Goal: Ask a question

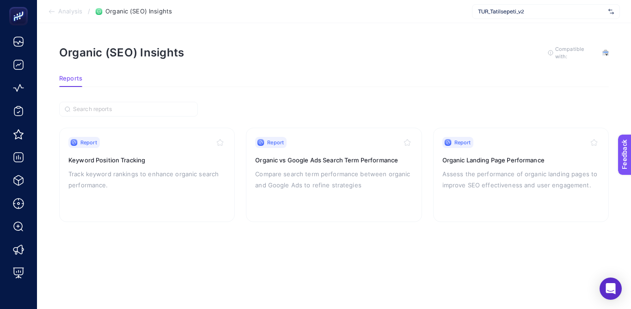
click at [245, 75] on section "Reports" at bounding box center [333, 81] width 549 height 12
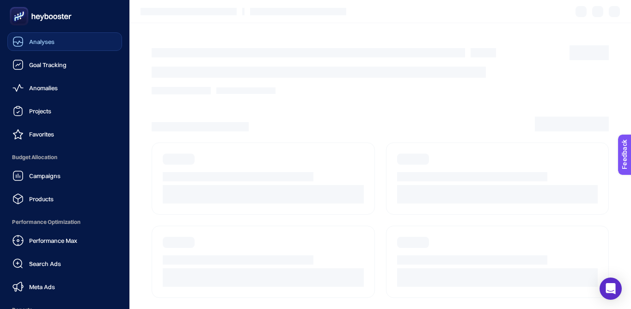
click at [54, 39] on span "Analyses" at bounding box center [41, 41] width 25 height 7
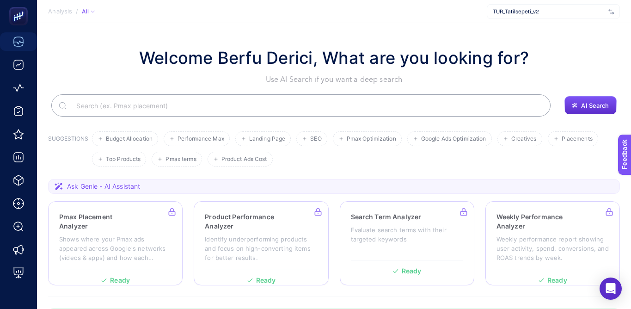
click at [222, 110] on input "Search" at bounding box center [306, 105] width 474 height 26
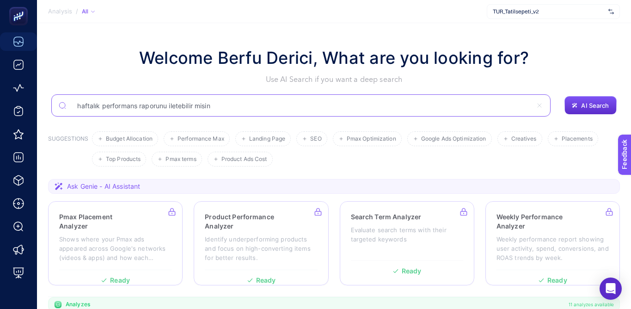
type input "haftalık performans raporunu iletebilir misin"
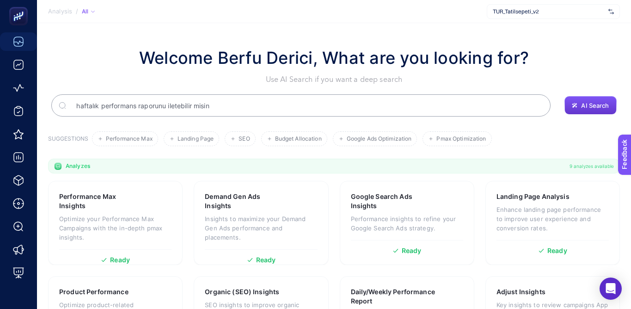
click at [588, 112] on button "AI Search" at bounding box center [590, 105] width 52 height 18
click at [592, 101] on button "AI Search" at bounding box center [590, 105] width 52 height 18
click at [267, 110] on input "haftalık performans raporunu iletebilir misin" at bounding box center [306, 105] width 474 height 26
click at [267, 110] on input "haftalık performans raporunu iletebilir misin" at bounding box center [301, 105] width 462 height 26
